Goal: Task Accomplishment & Management: Manage account settings

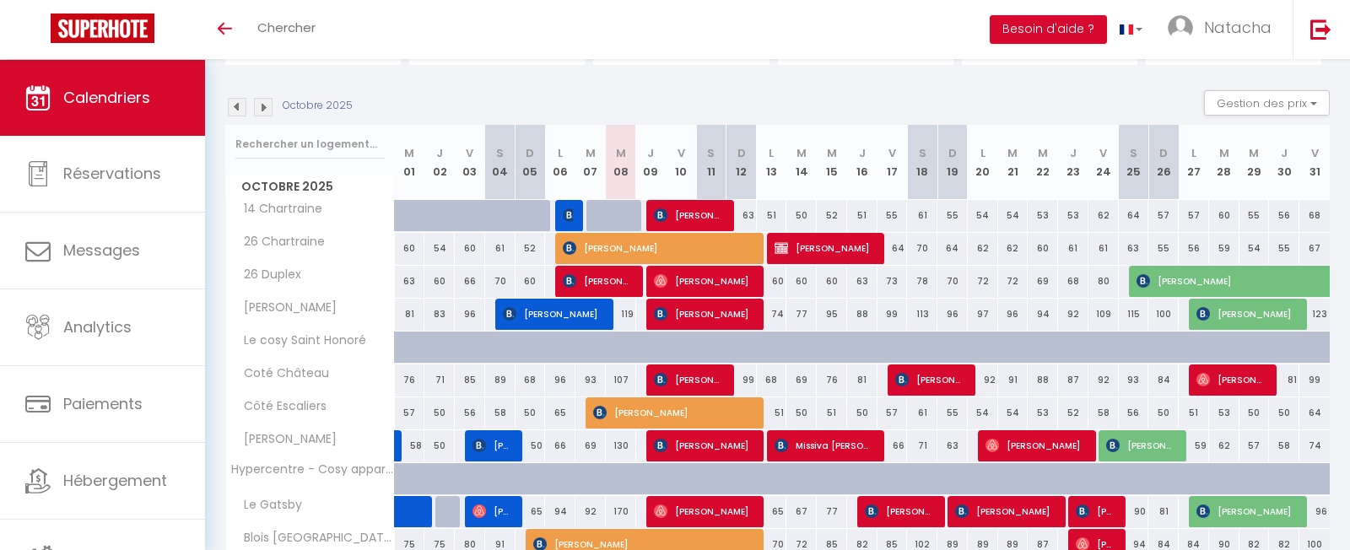
click at [698, 445] on span "[PERSON_NAME]" at bounding box center [703, 445] width 99 height 32
select select "OK"
select select "0"
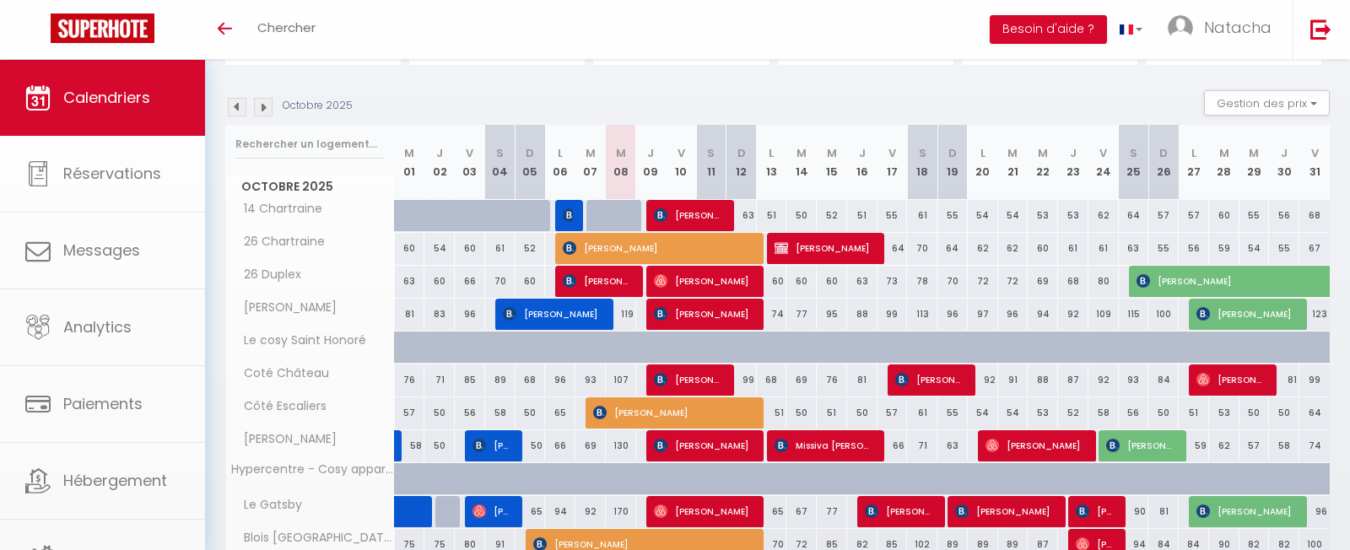
select select "1"
select select
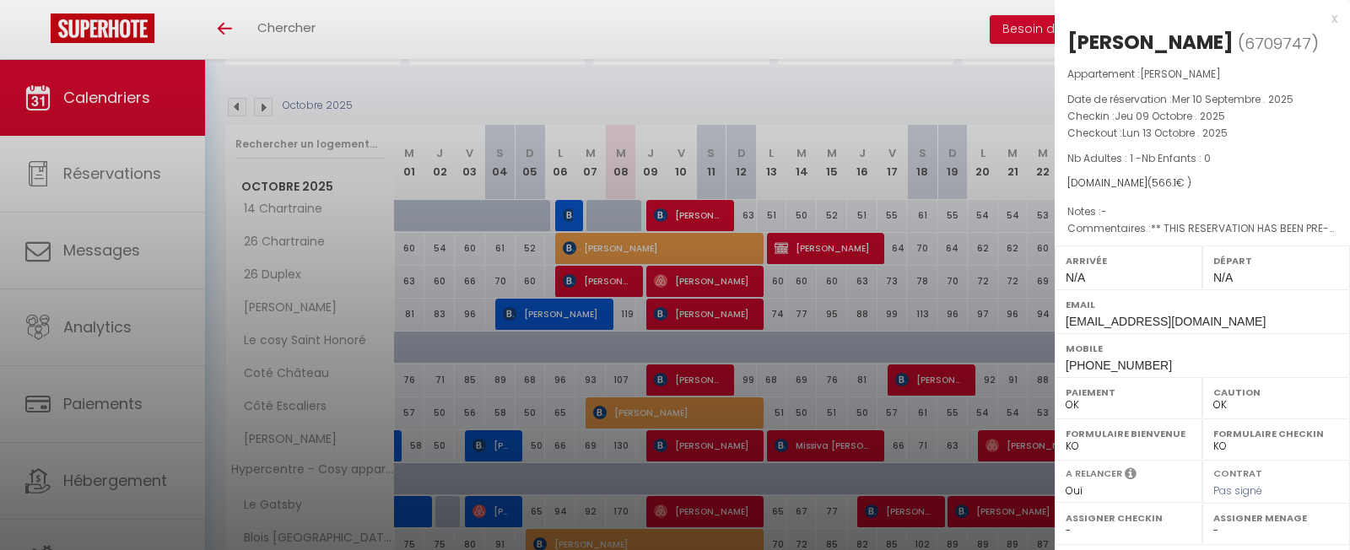
select select "16927"
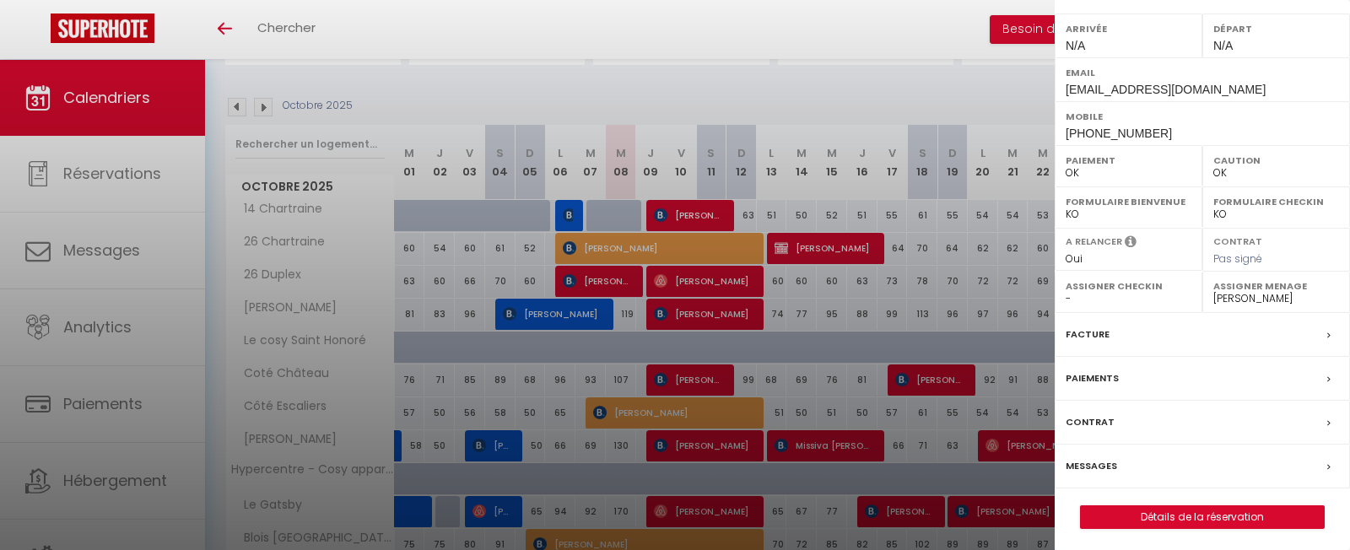
scroll to position [231, 0]
click at [1190, 509] on link "Détails de la réservation" at bounding box center [1202, 518] width 243 height 22
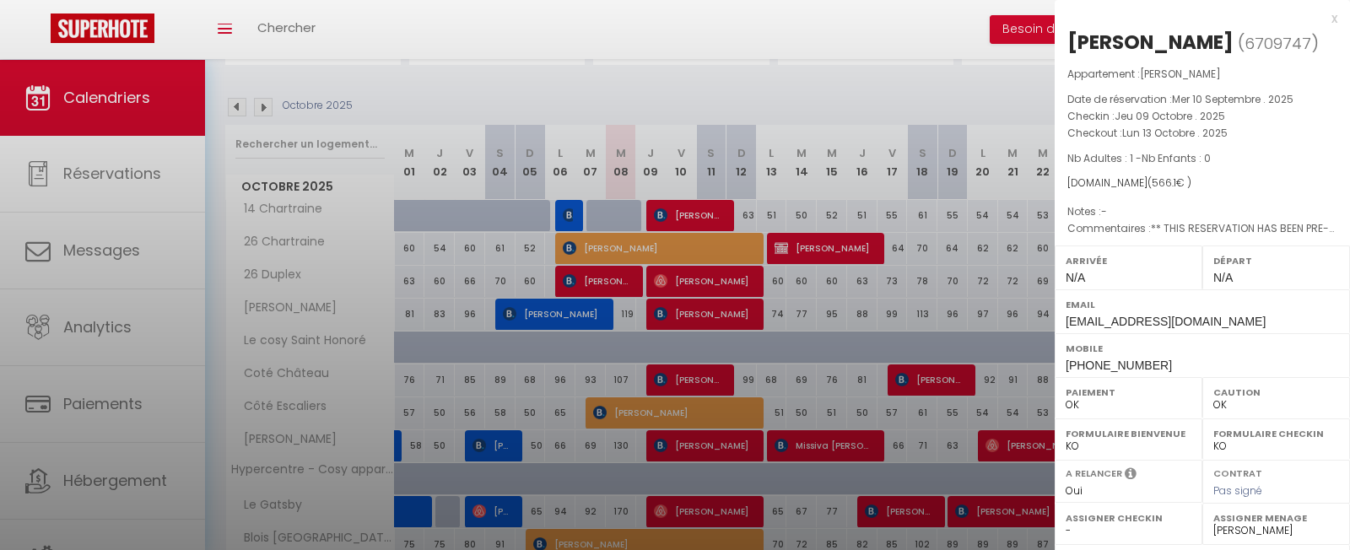
select select
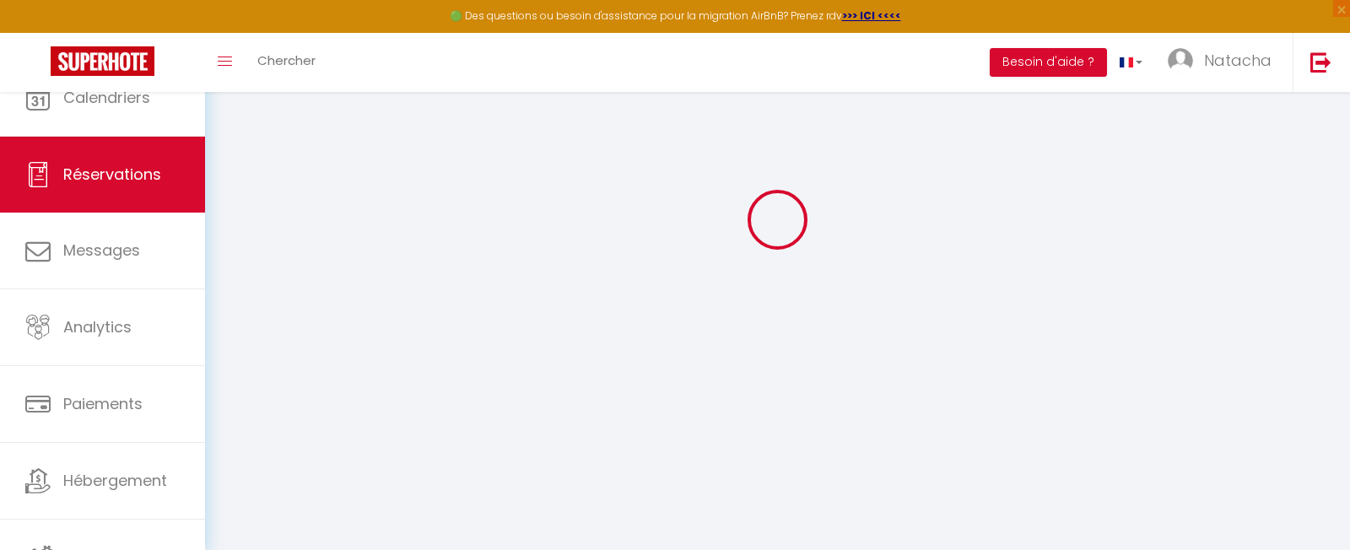
select select
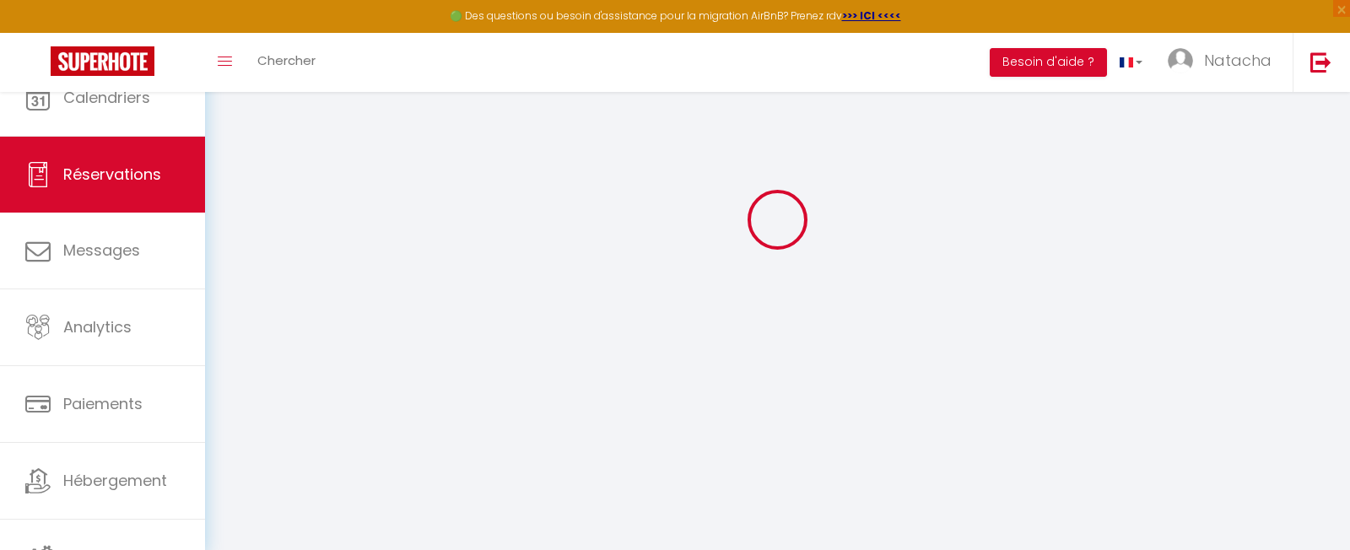
select select
checkbox input "false"
select select
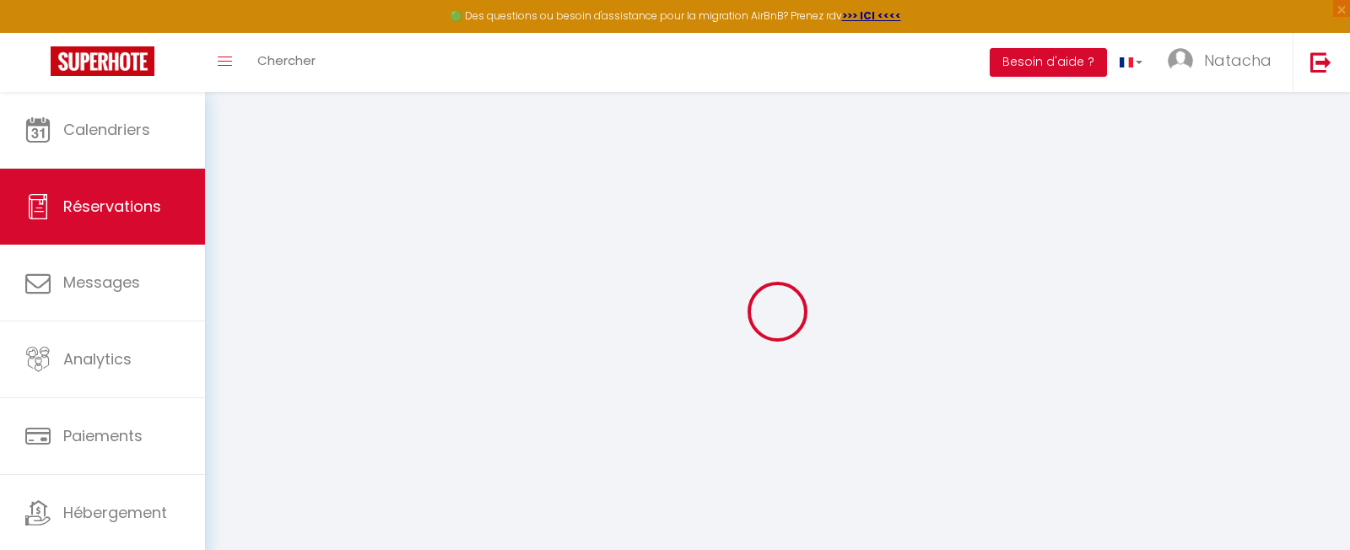
type input "Gilioli"
type input "[PERSON_NAME]"
type input "[EMAIL_ADDRESS][DOMAIN_NAME]"
type input "[PHONE_NUMBER]"
select select "FR"
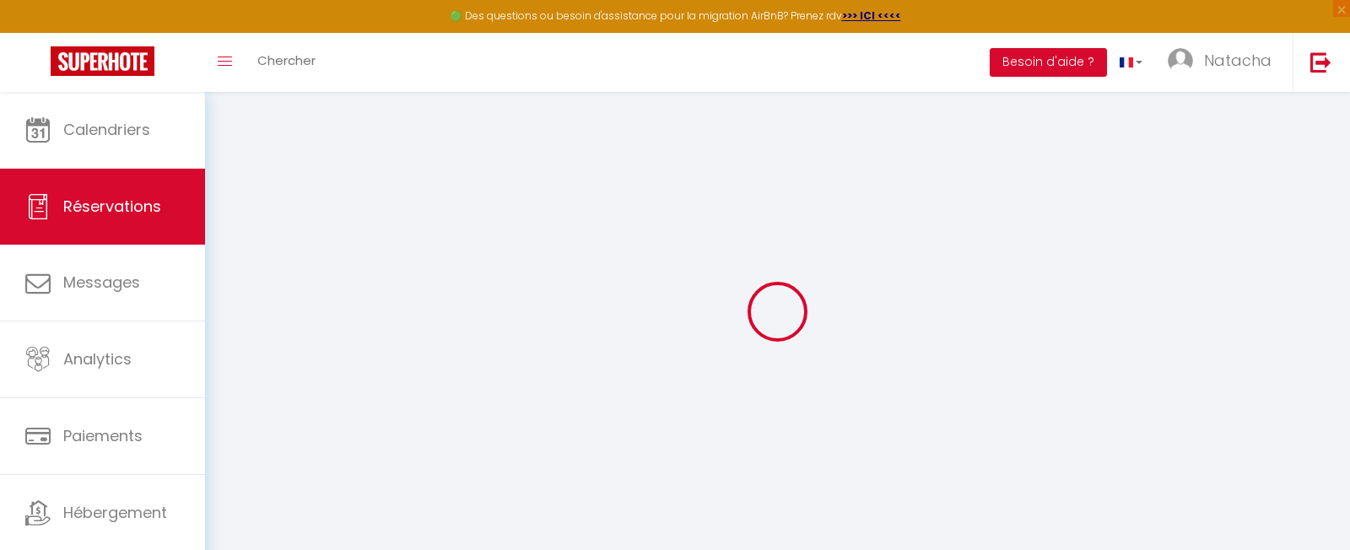
type input "95.69"
type input "7.88"
select select "29589"
select select "1"
select select
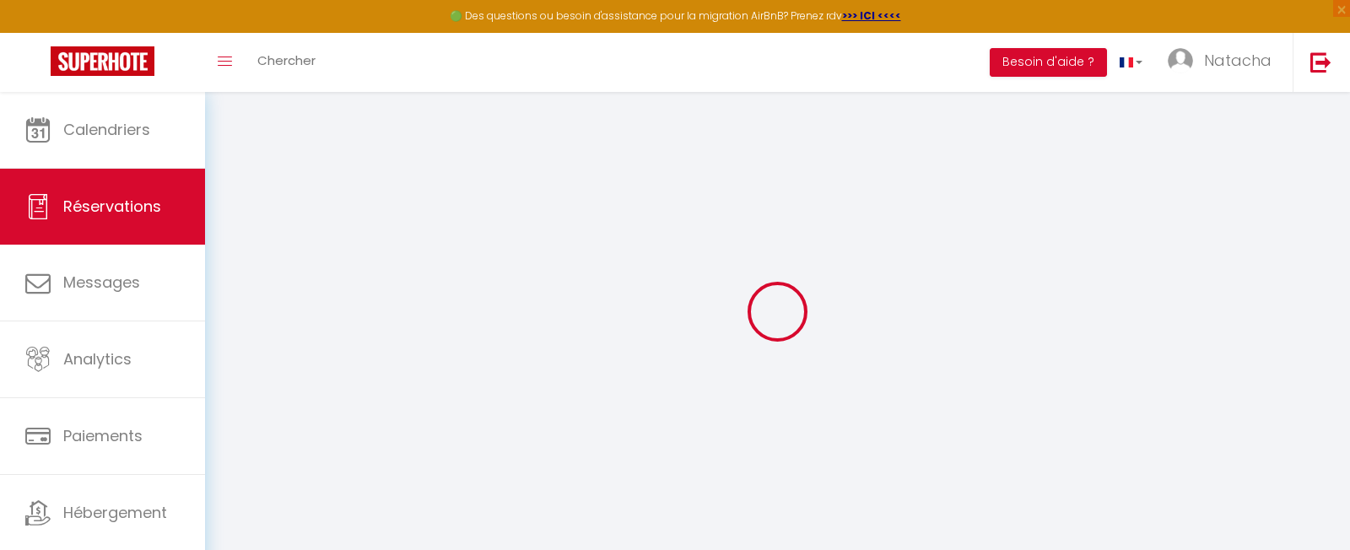
select select
type input "1"
select select "12"
select select "15"
type input "522.9"
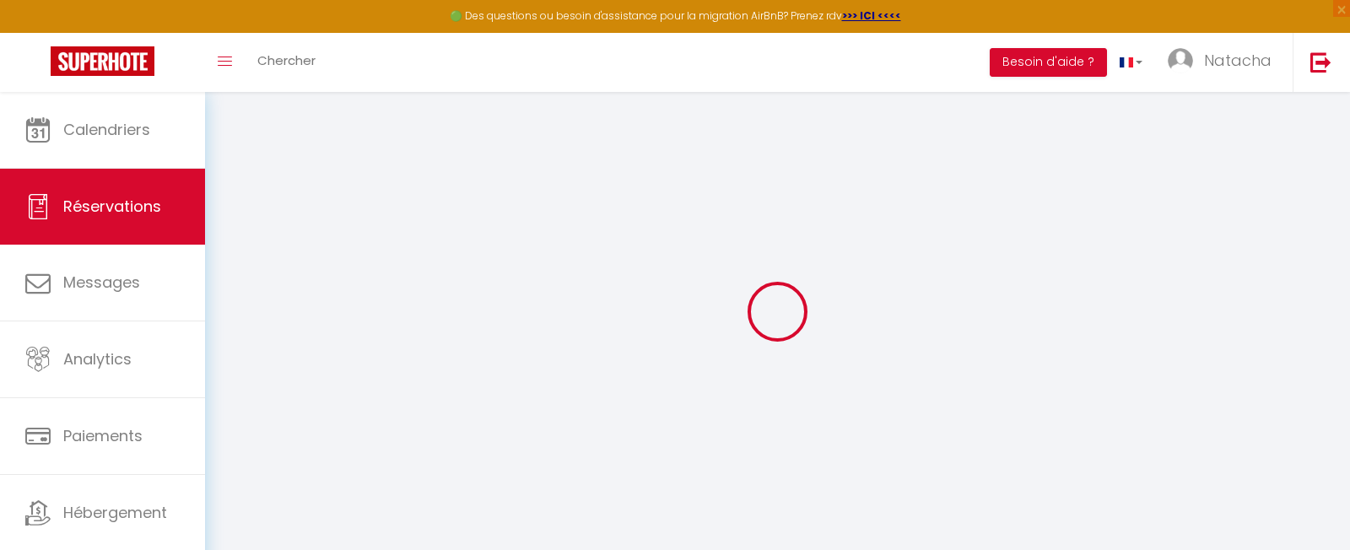
checkbox input "false"
type input "0"
select select "2"
type input "30"
type input "0"
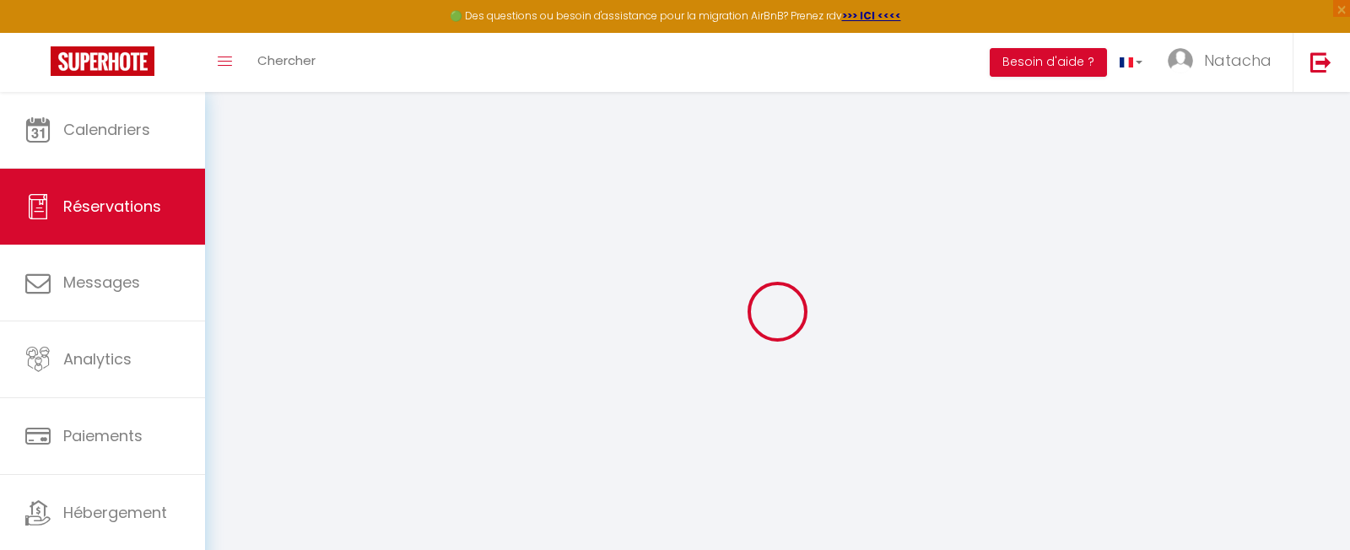
type input "0"
select index
select select
checkbox input "false"
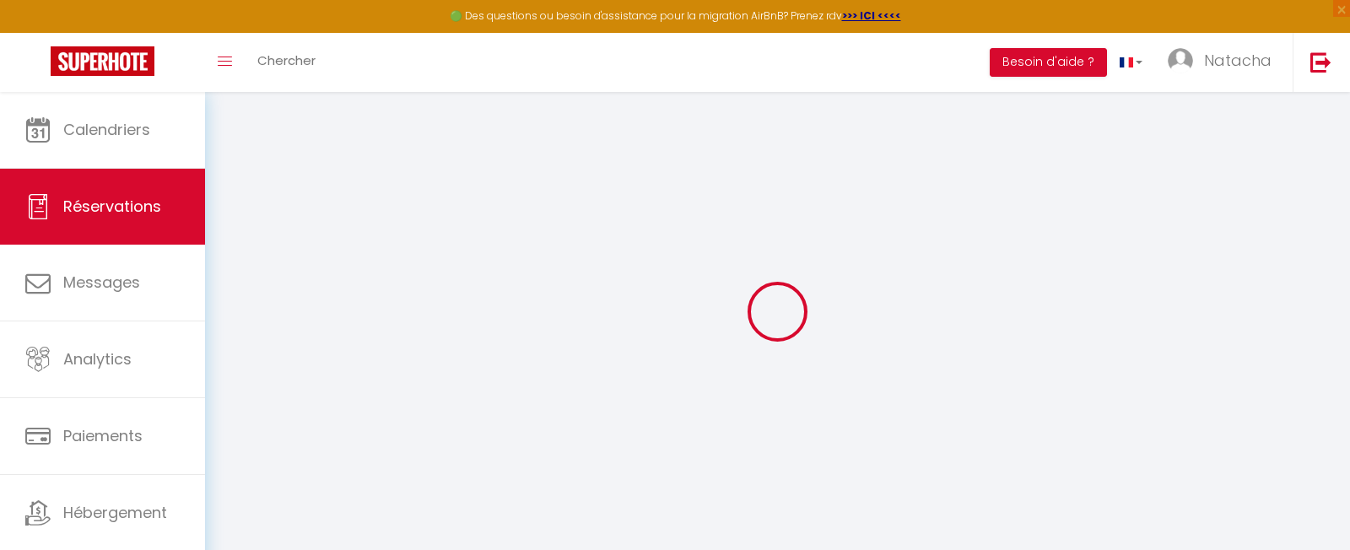
select select
checkbox input "false"
select index
select select
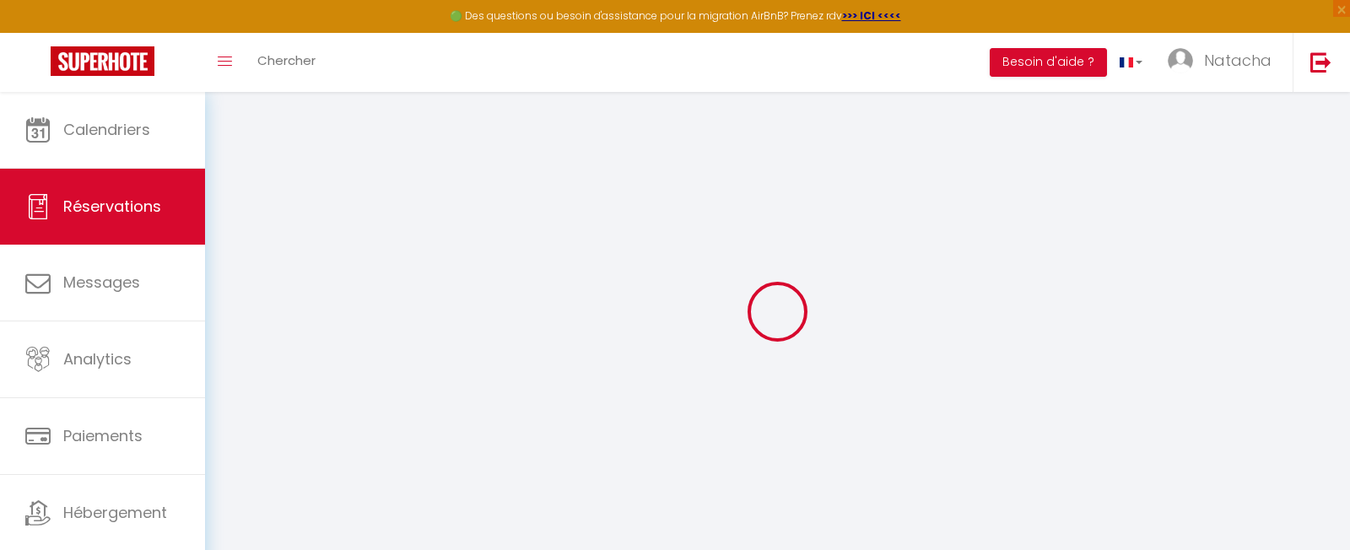
select select
checkbox input "false"
select index
type \?1 "** THIS RESERVATION HAS BEEN PRE-PAID ** Je voyage pour affaires et il est poss…"
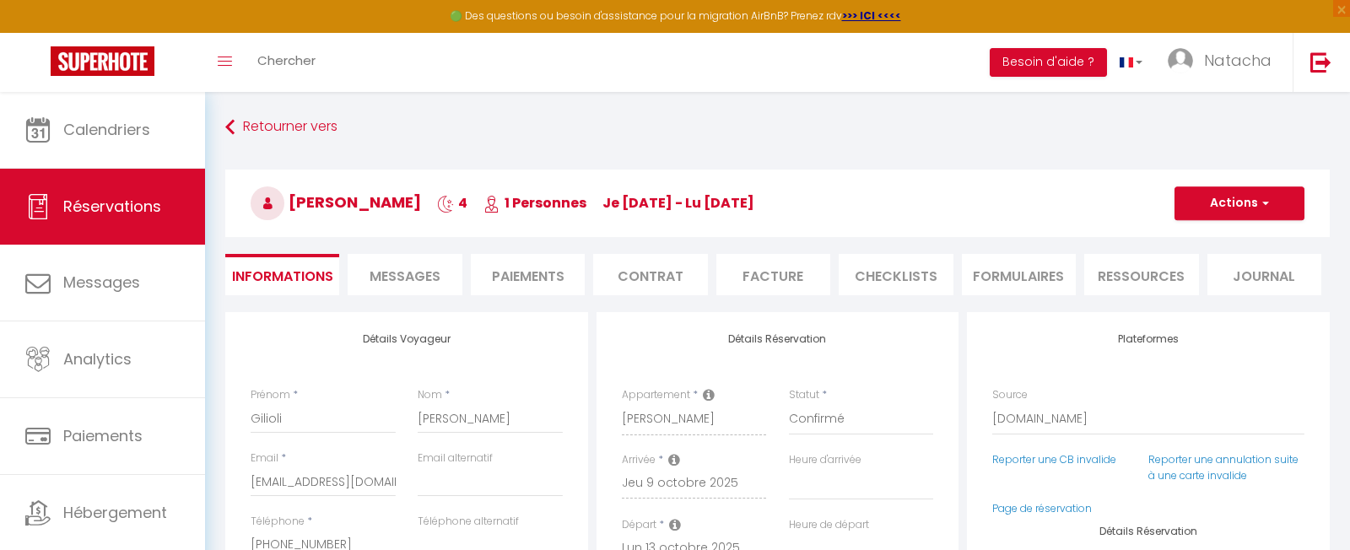
type input "40"
type input "3.2"
select select
checkbox input "false"
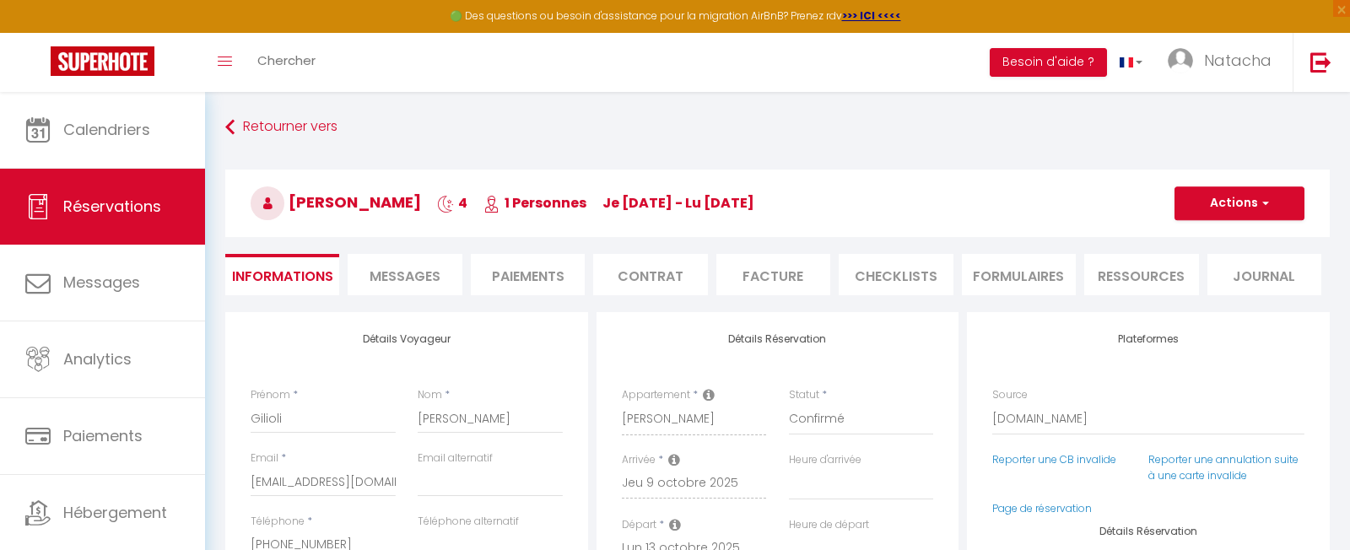
select index
checkbox input "false"
select index
select select
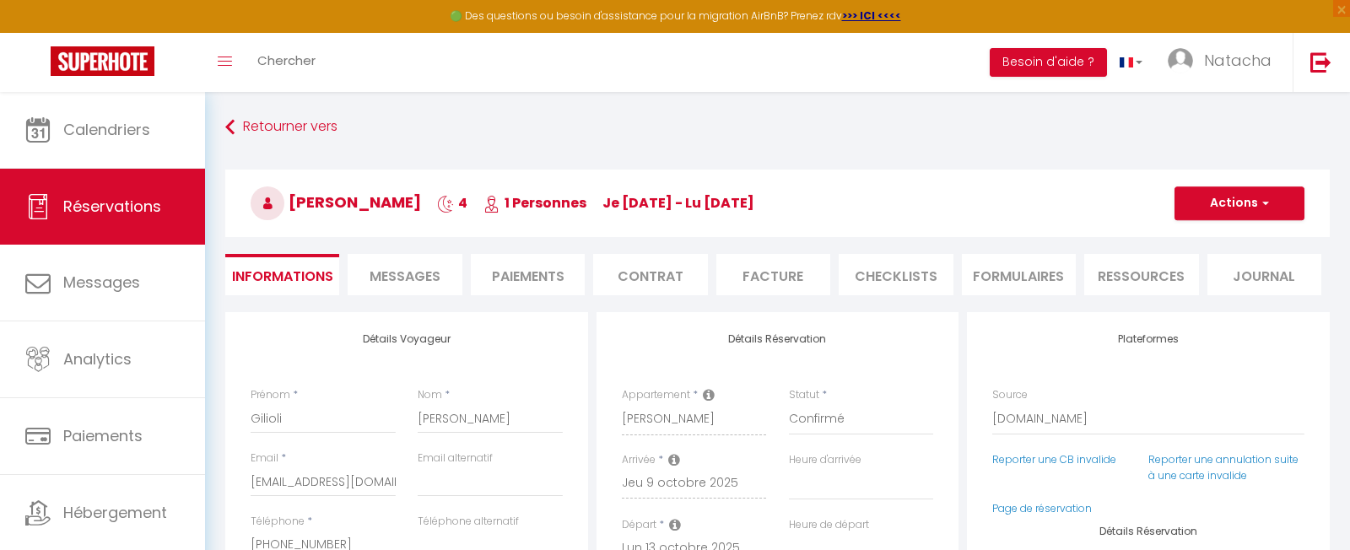
click at [385, 269] on span "Messages" at bounding box center [405, 276] width 71 height 19
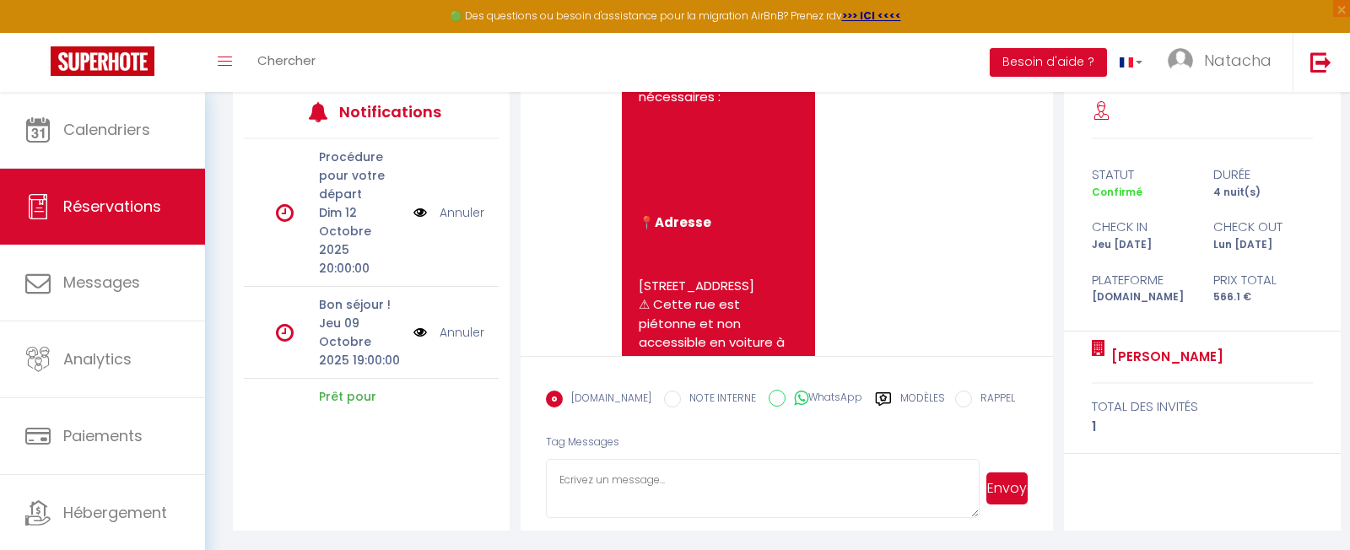
scroll to position [3463, 0]
